Goal: Check status: Check status

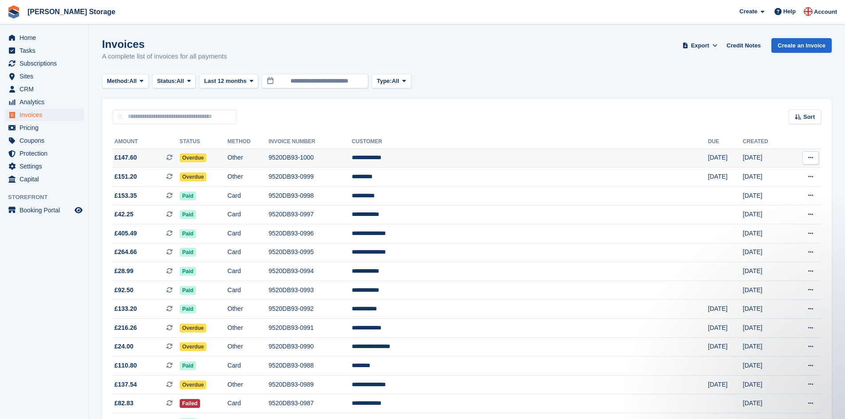
click at [352, 154] on td "9520DB93-1000" at bounding box center [309, 158] width 83 height 19
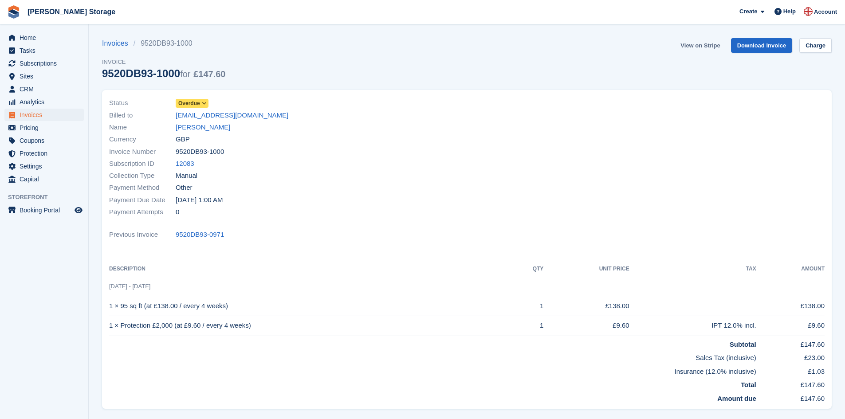
click at [714, 45] on link "View on Stripe" at bounding box center [700, 45] width 47 height 15
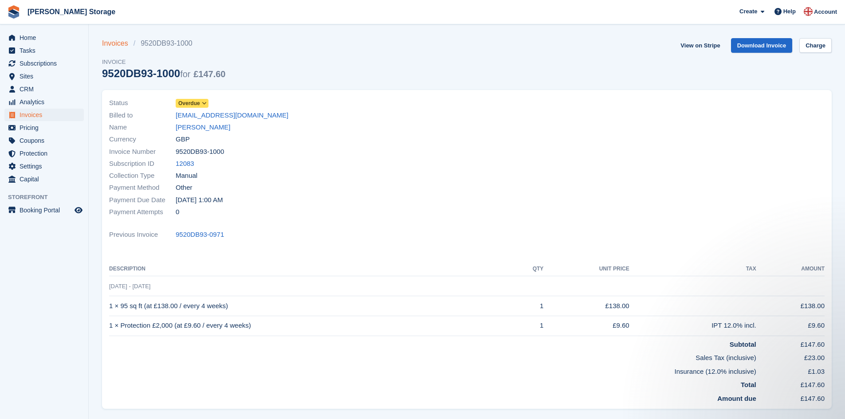
click at [118, 42] on link "Invoices" at bounding box center [117, 43] width 31 height 11
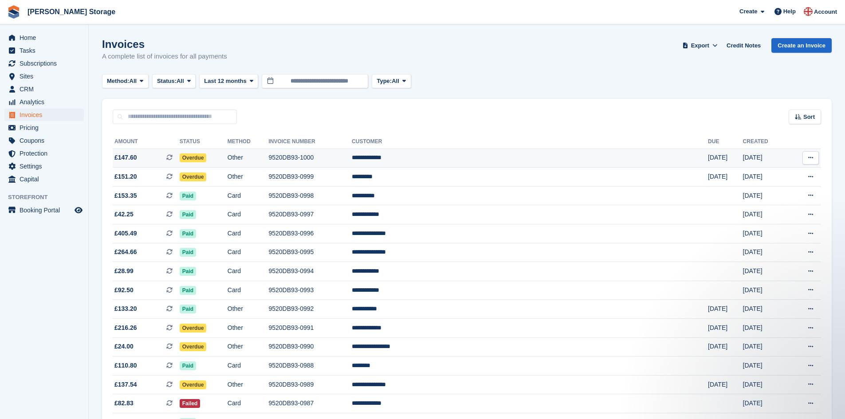
click at [269, 159] on td "Other" at bounding box center [247, 158] width 41 height 19
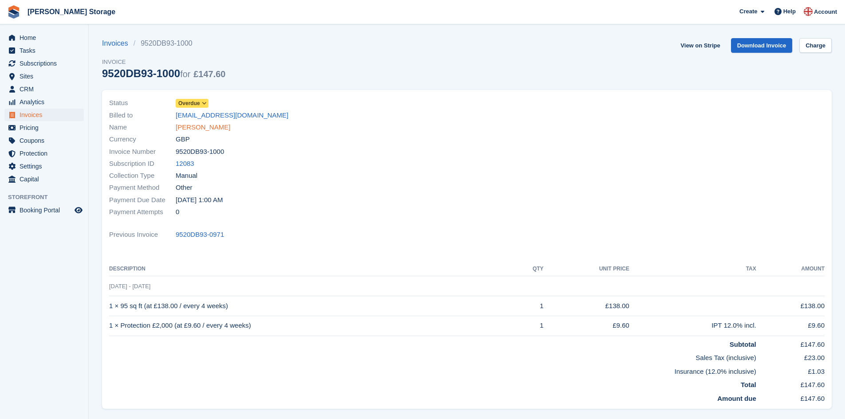
click at [210, 128] on link "Beckett,Sarah" at bounding box center [203, 127] width 55 height 10
